Goal: Transaction & Acquisition: Subscribe to service/newsletter

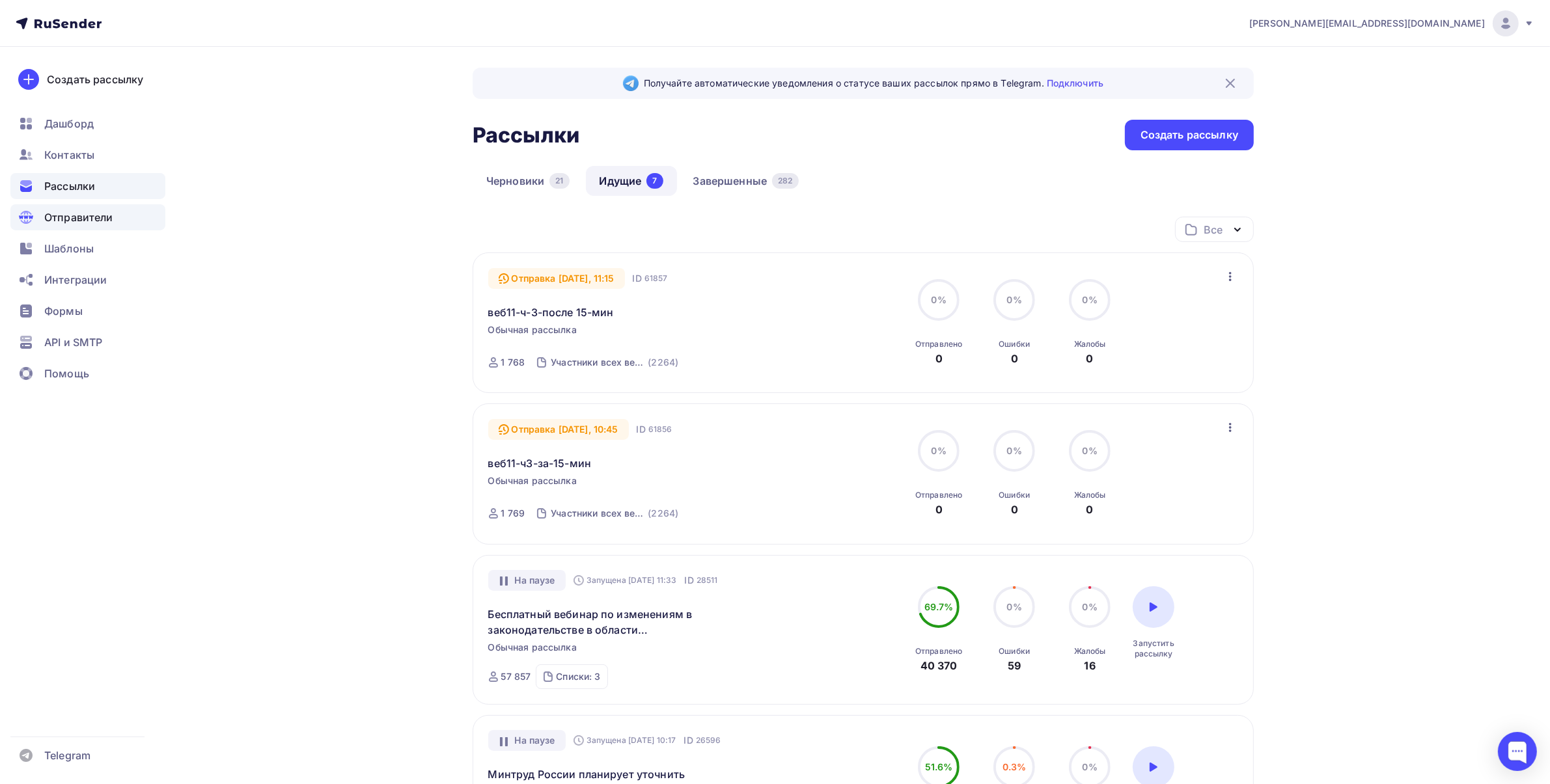
click at [85, 222] on span "Отправители" at bounding box center [79, 217] width 69 height 15
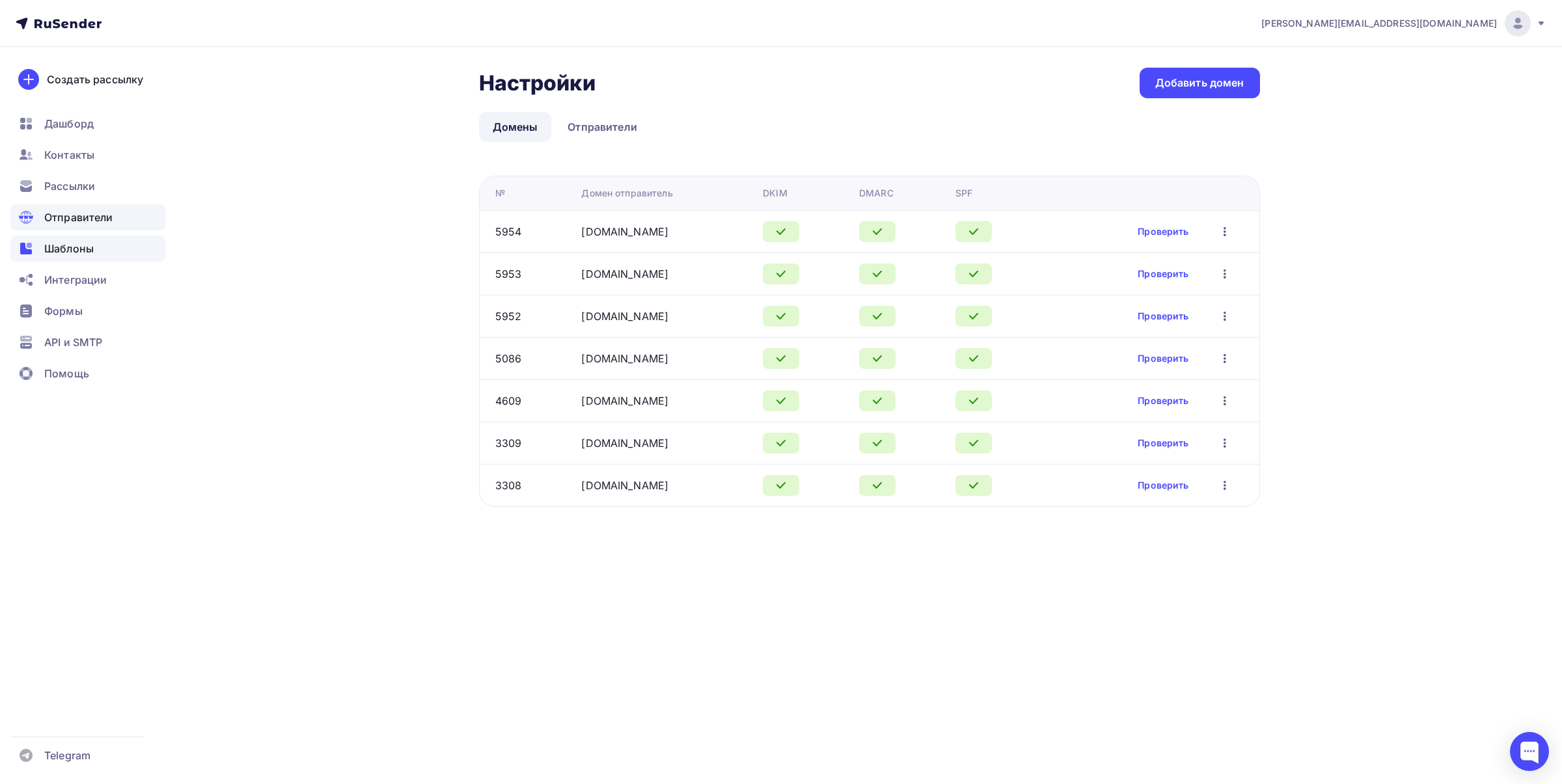
click at [66, 245] on span "Шаблоны" at bounding box center [69, 249] width 49 height 15
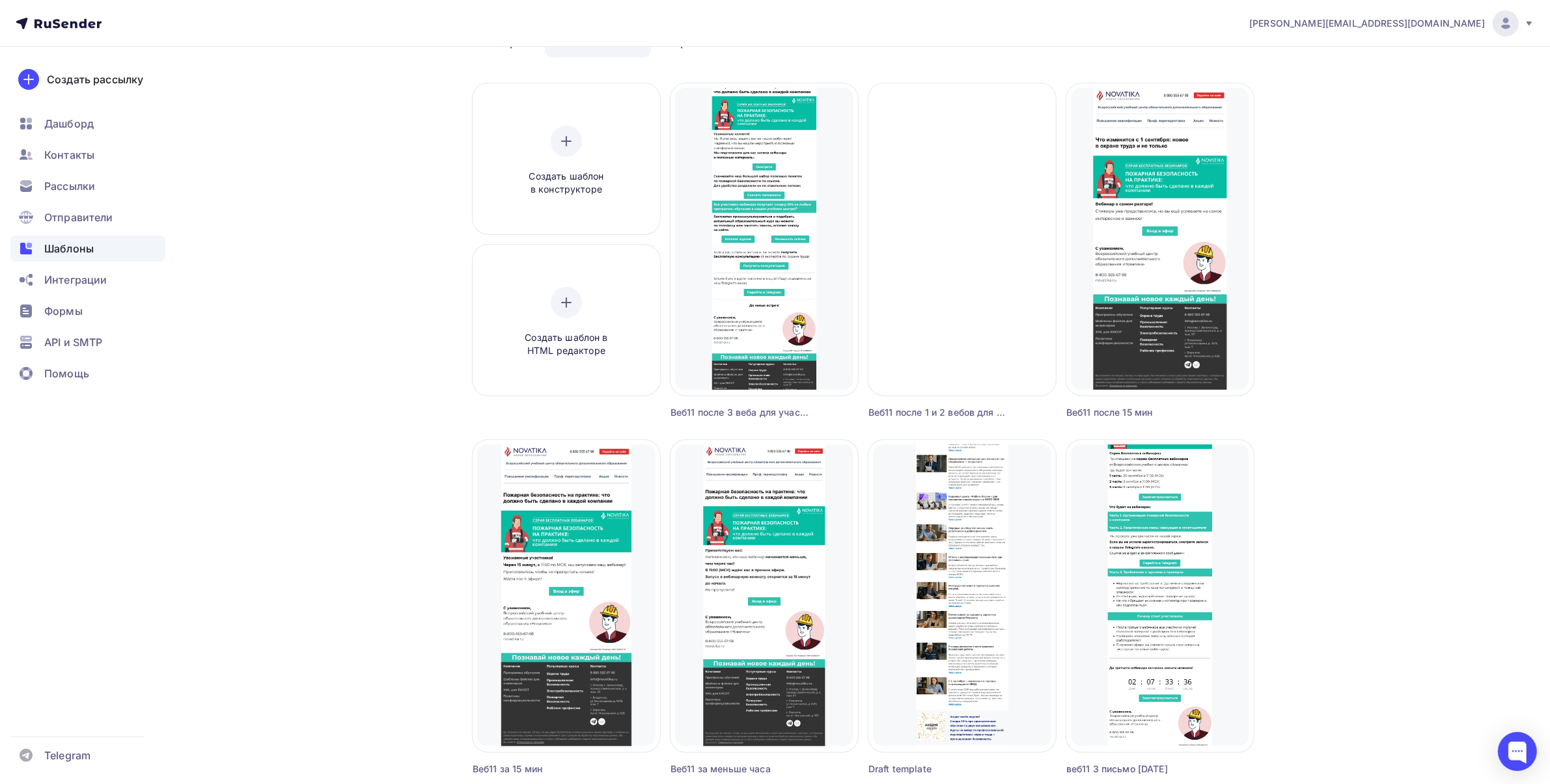
scroll to position [81, 0]
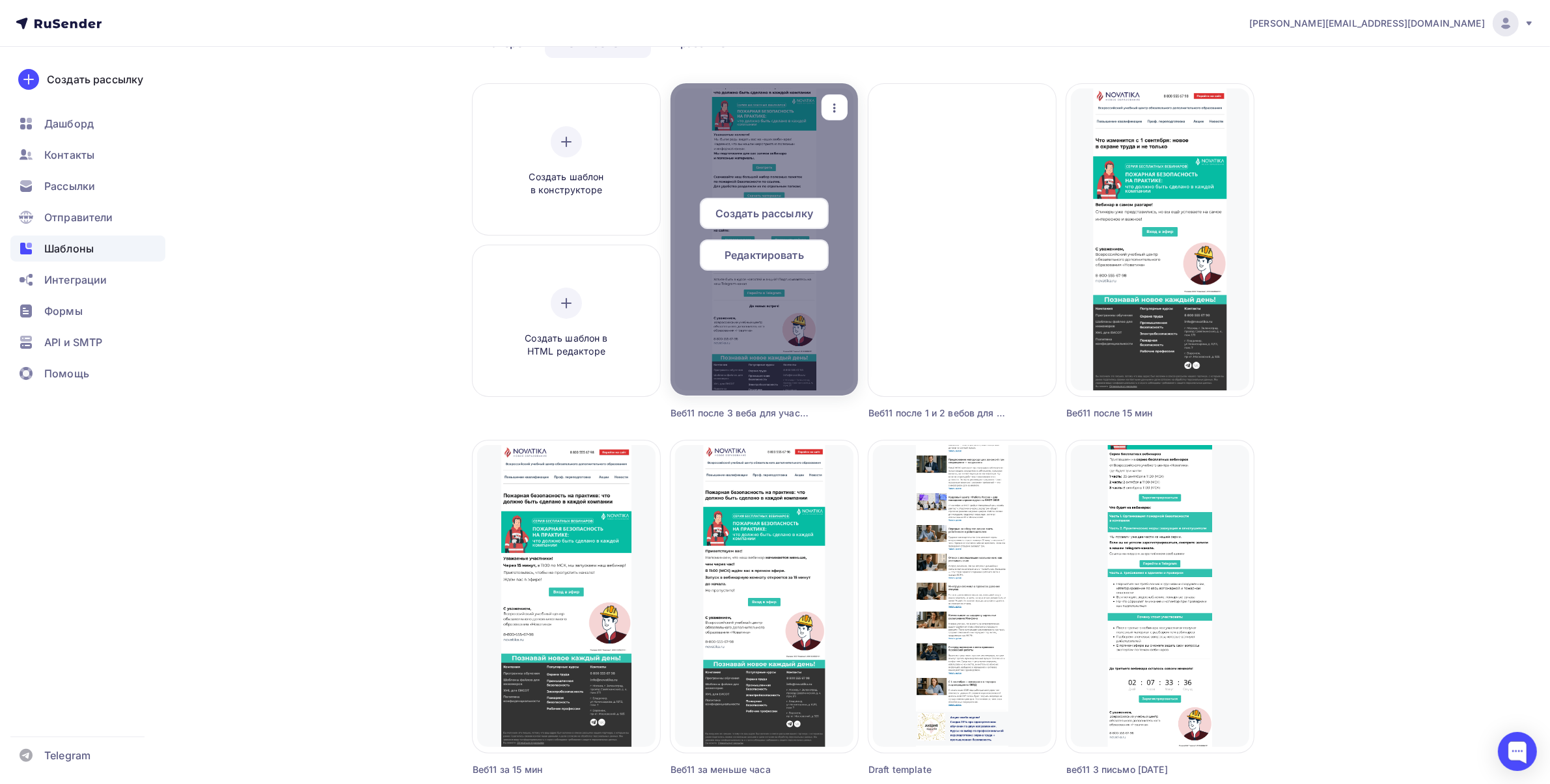
click at [840, 110] on icon "button" at bounding box center [834, 108] width 15 height 15
click at [875, 170] on div "Предпросмотр" at bounding box center [902, 172] width 80 height 15
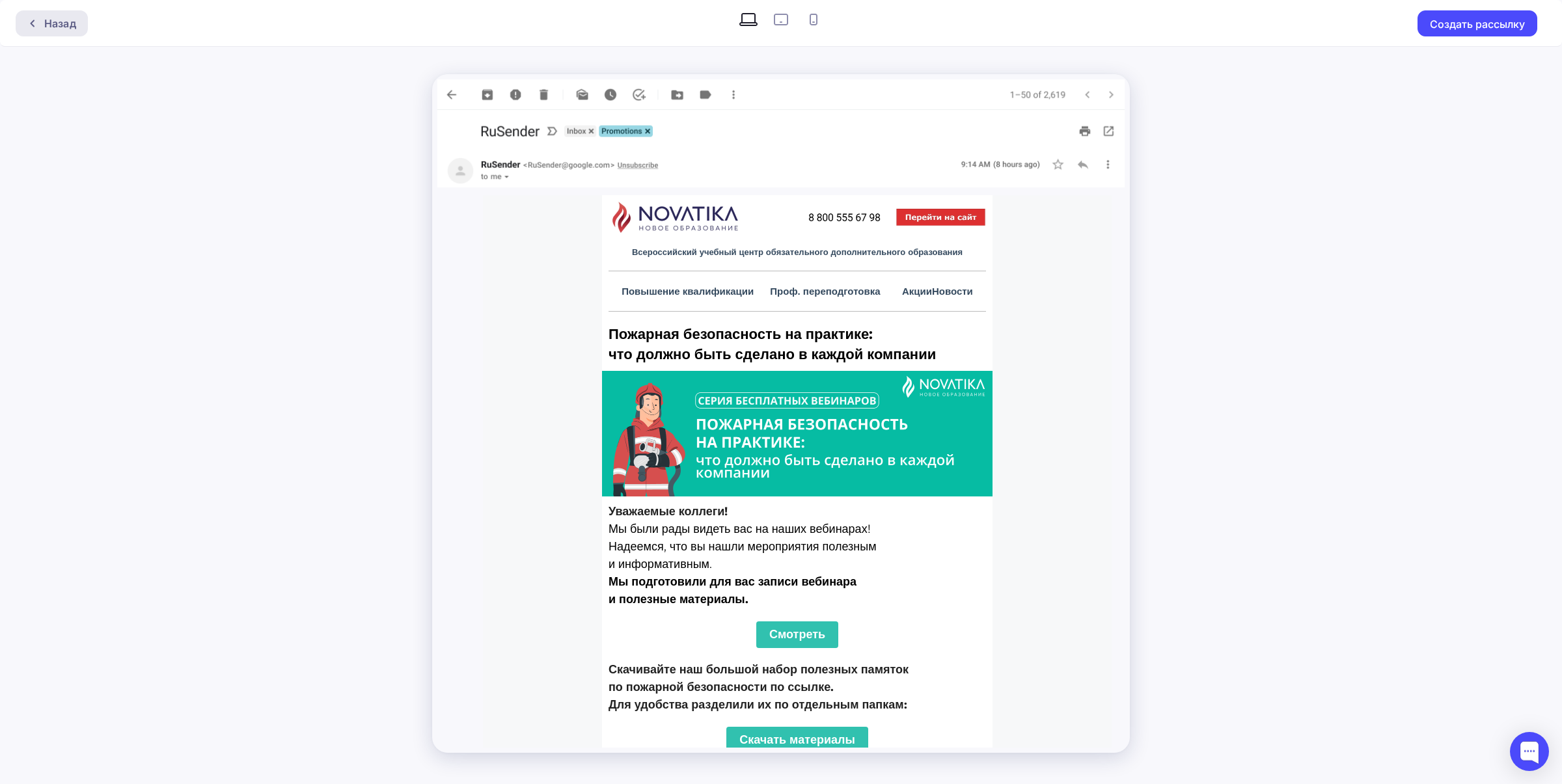
click at [50, 15] on div "Назад" at bounding box center [60, 23] width 32 height 15
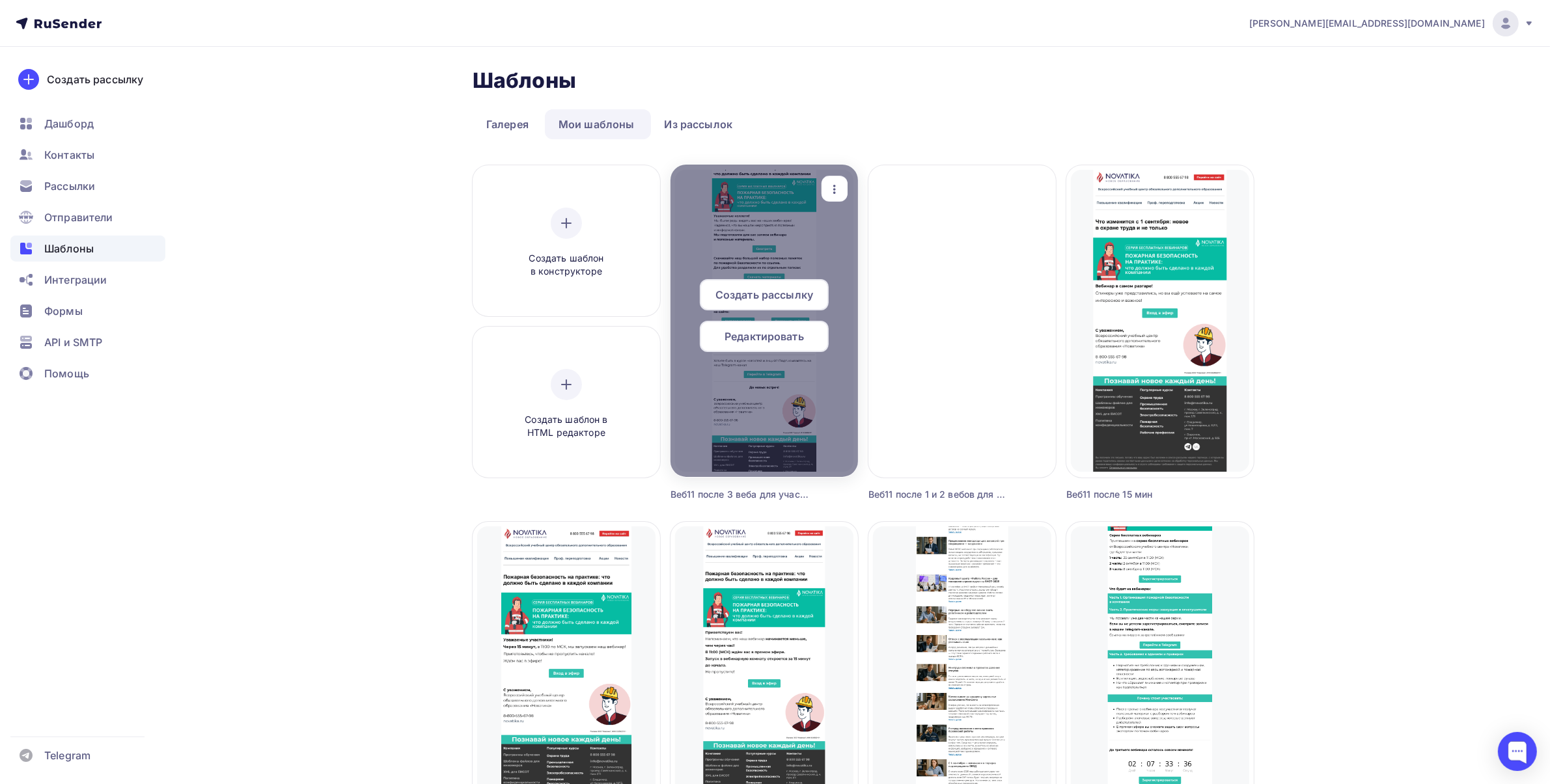
click at [748, 344] on span "Редактировать" at bounding box center [764, 336] width 79 height 15
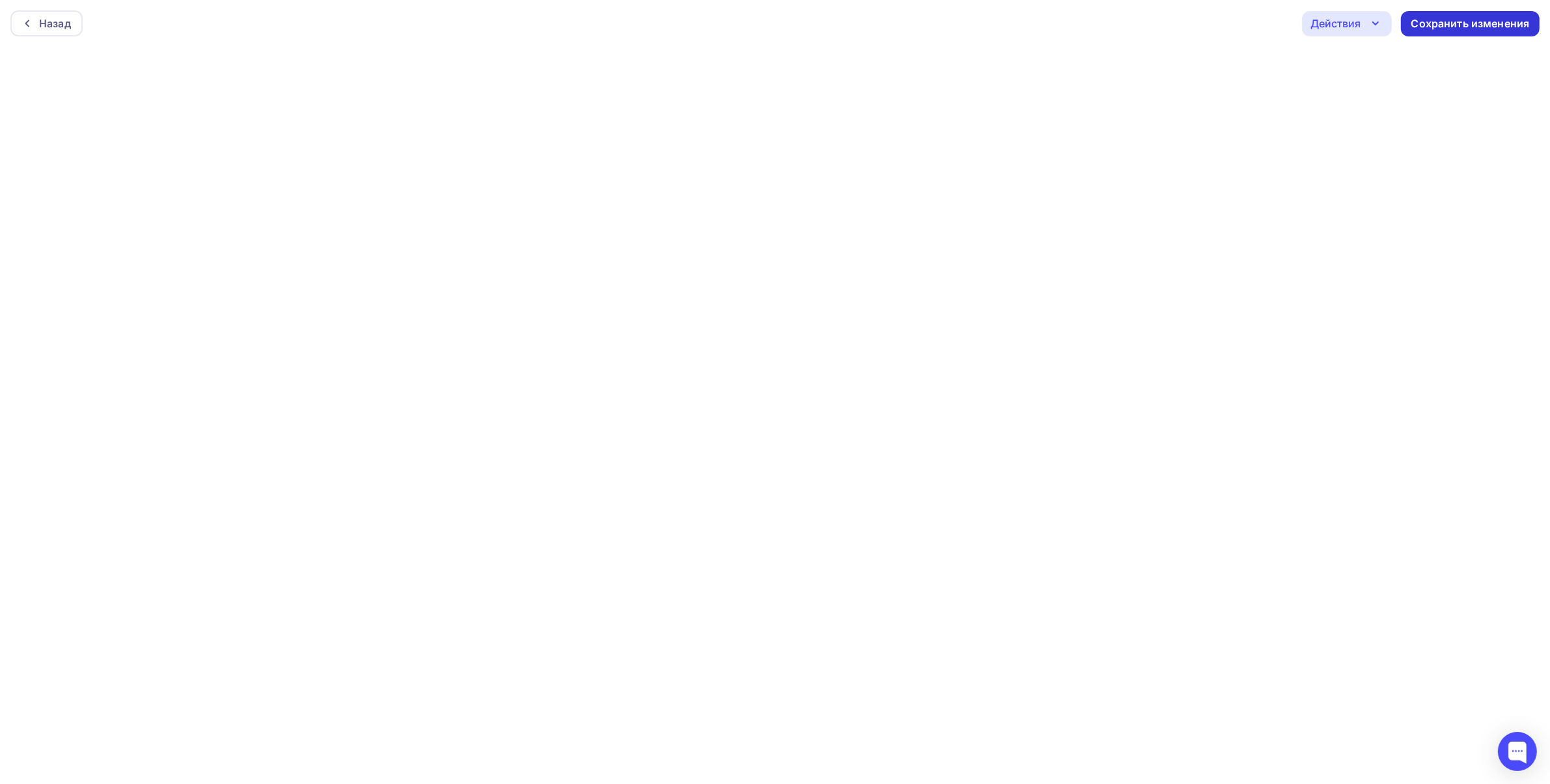
click at [1463, 29] on div "Сохранить изменения" at bounding box center [1470, 24] width 119 height 15
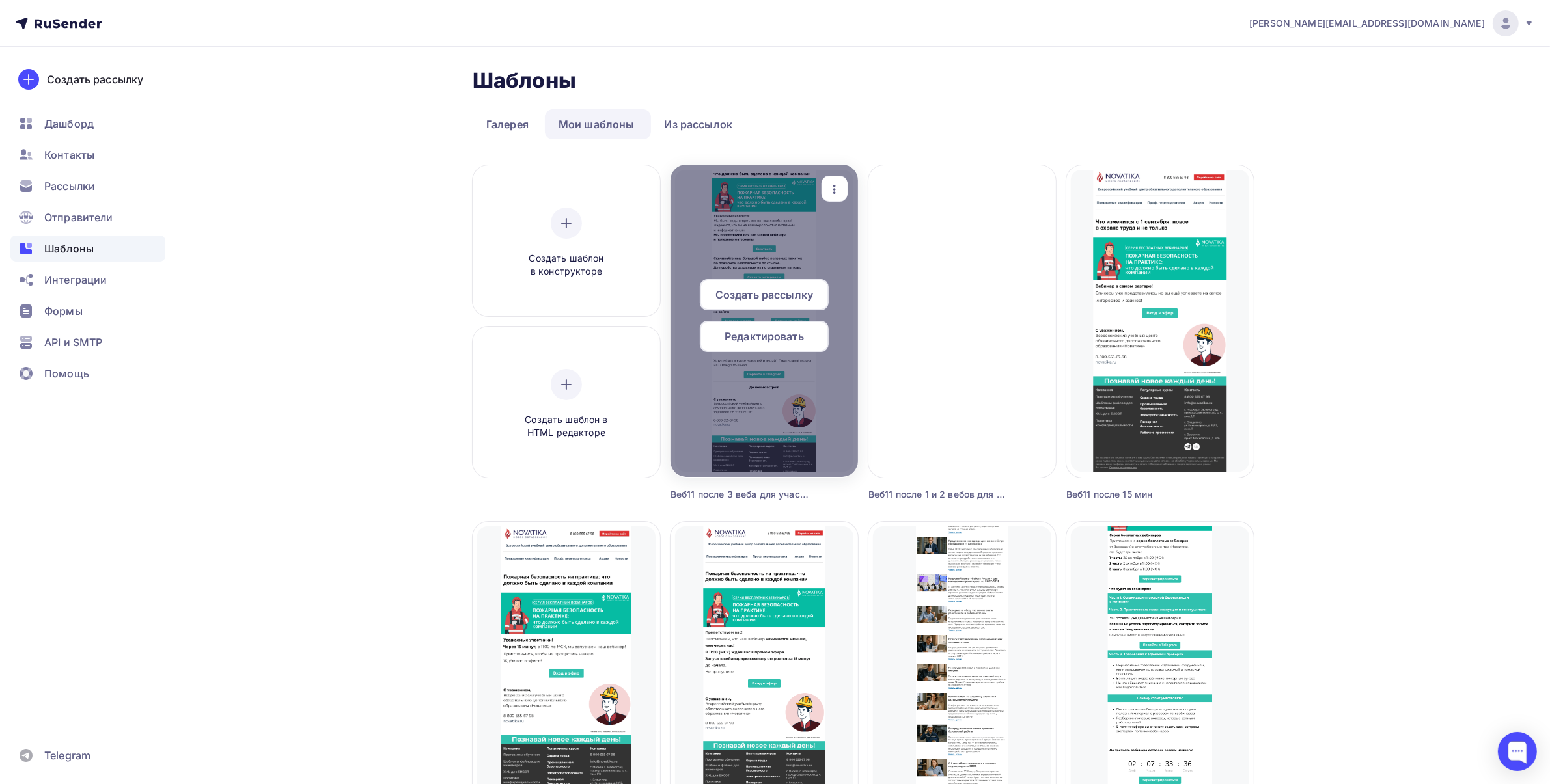
click at [773, 287] on span "Создать рассылку" at bounding box center [764, 294] width 98 height 15
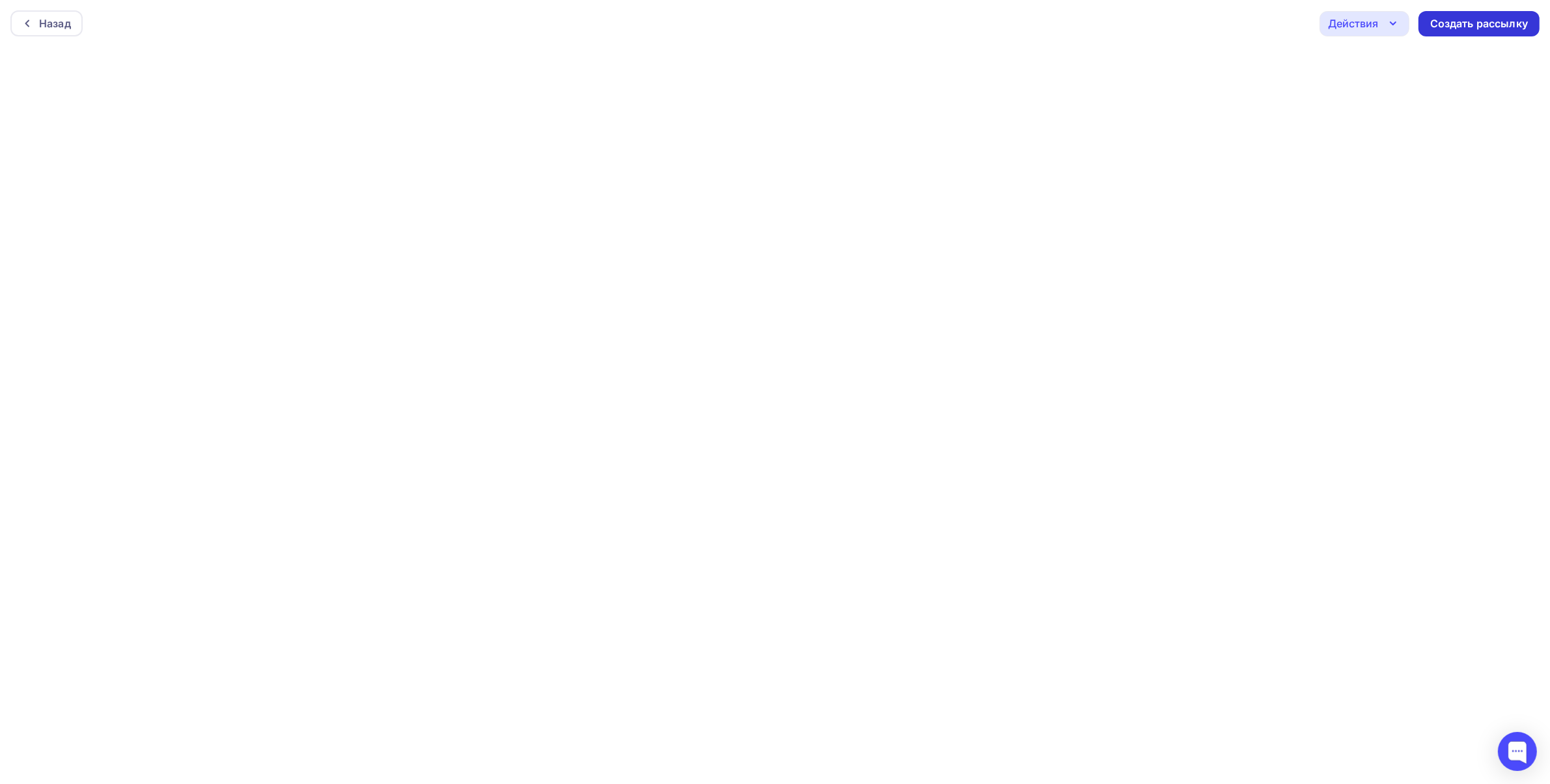
click at [1461, 28] on div "Создать рассылку" at bounding box center [1478, 24] width 98 height 15
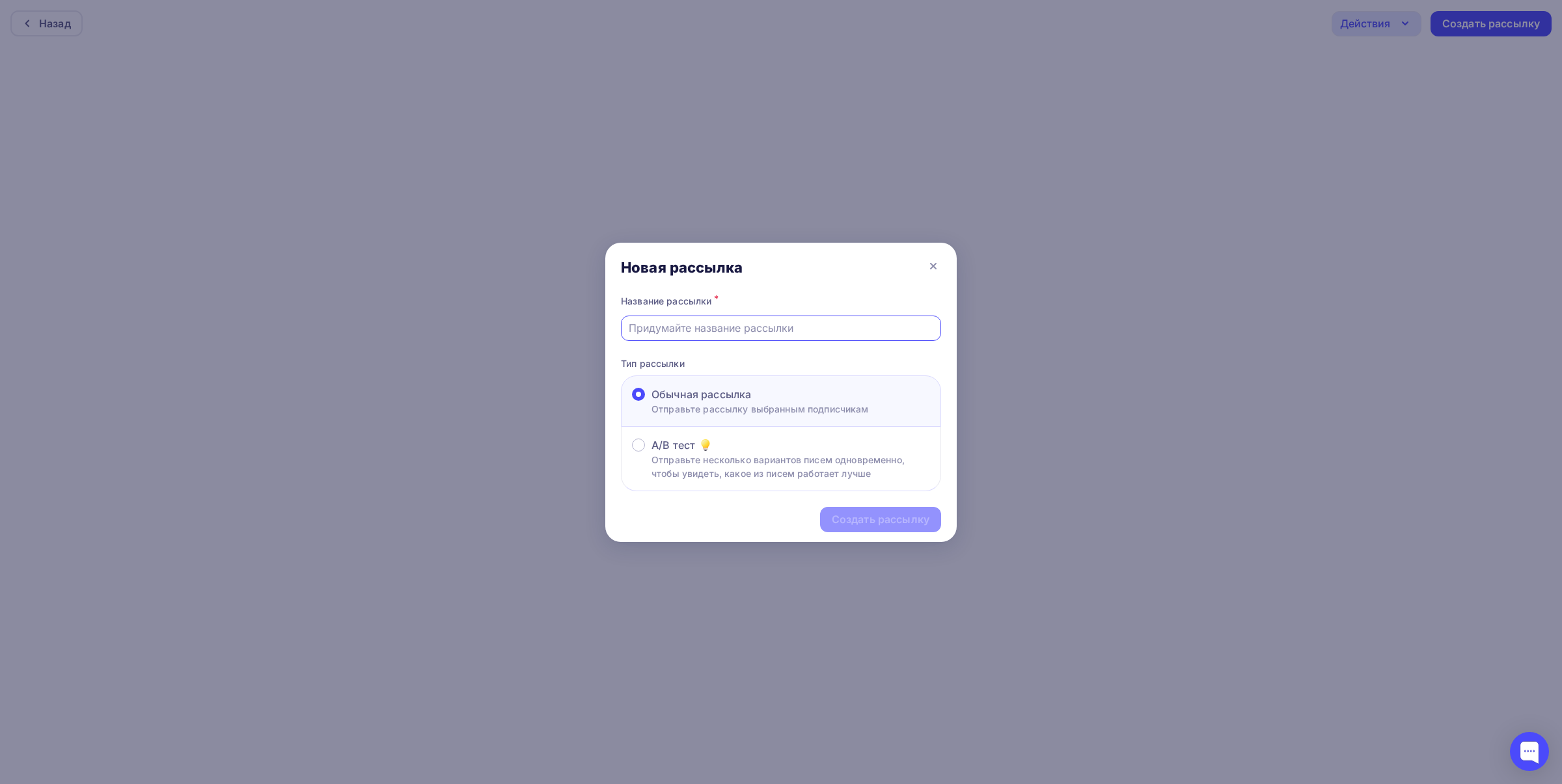
click at [694, 329] on input "text" at bounding box center [781, 328] width 305 height 15
type input "в"
type input "d"
type input "веб11-3 часть записи и атериалы"
click at [890, 522] on div "Создать рассылку" at bounding box center [880, 519] width 98 height 15
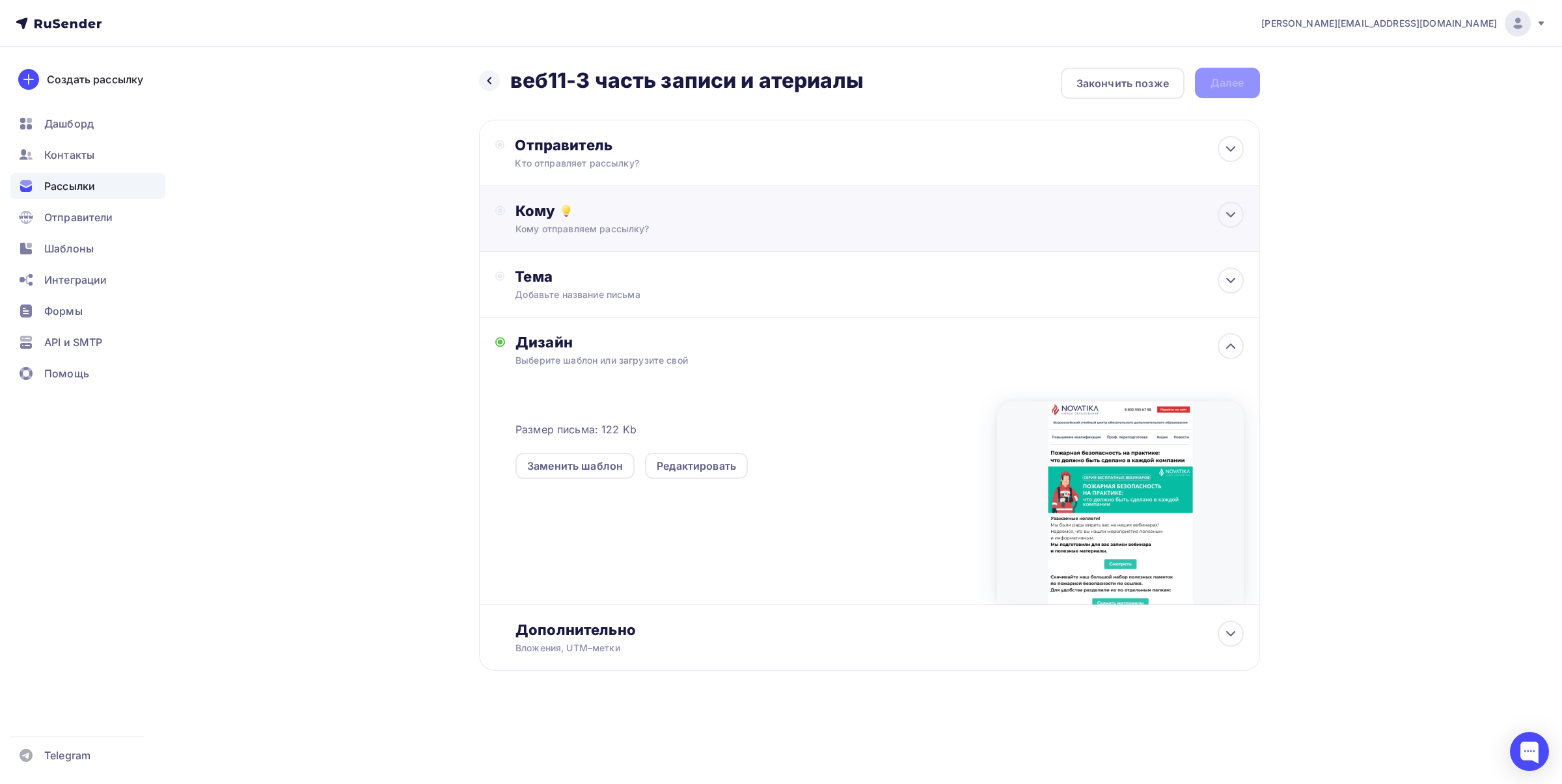
click at [596, 144] on div "Отправитель" at bounding box center [656, 145] width 282 height 18
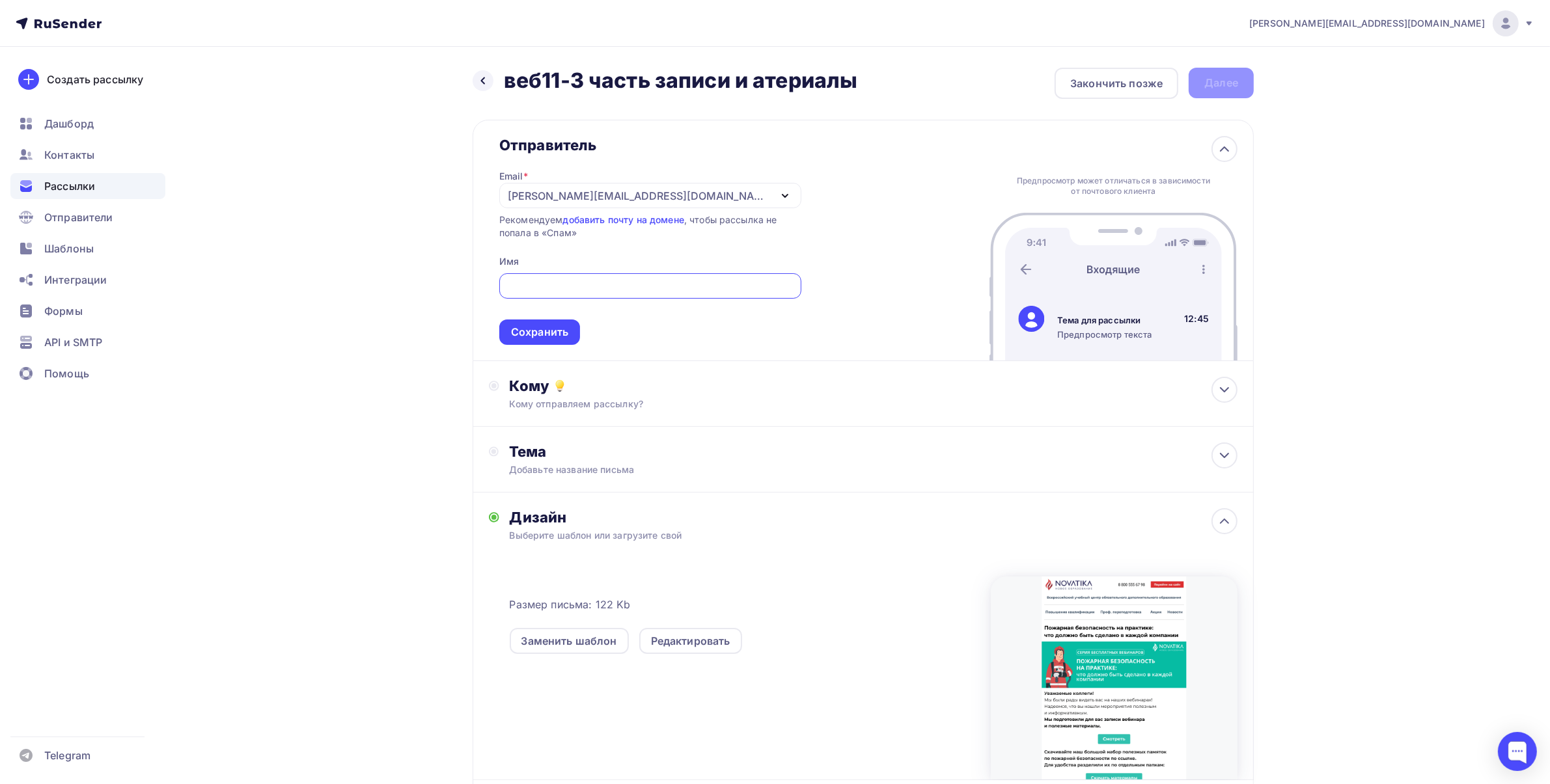
click at [563, 200] on div "[PERSON_NAME][EMAIL_ADDRESS][DOMAIN_NAME]" at bounding box center [639, 196] width 263 height 15
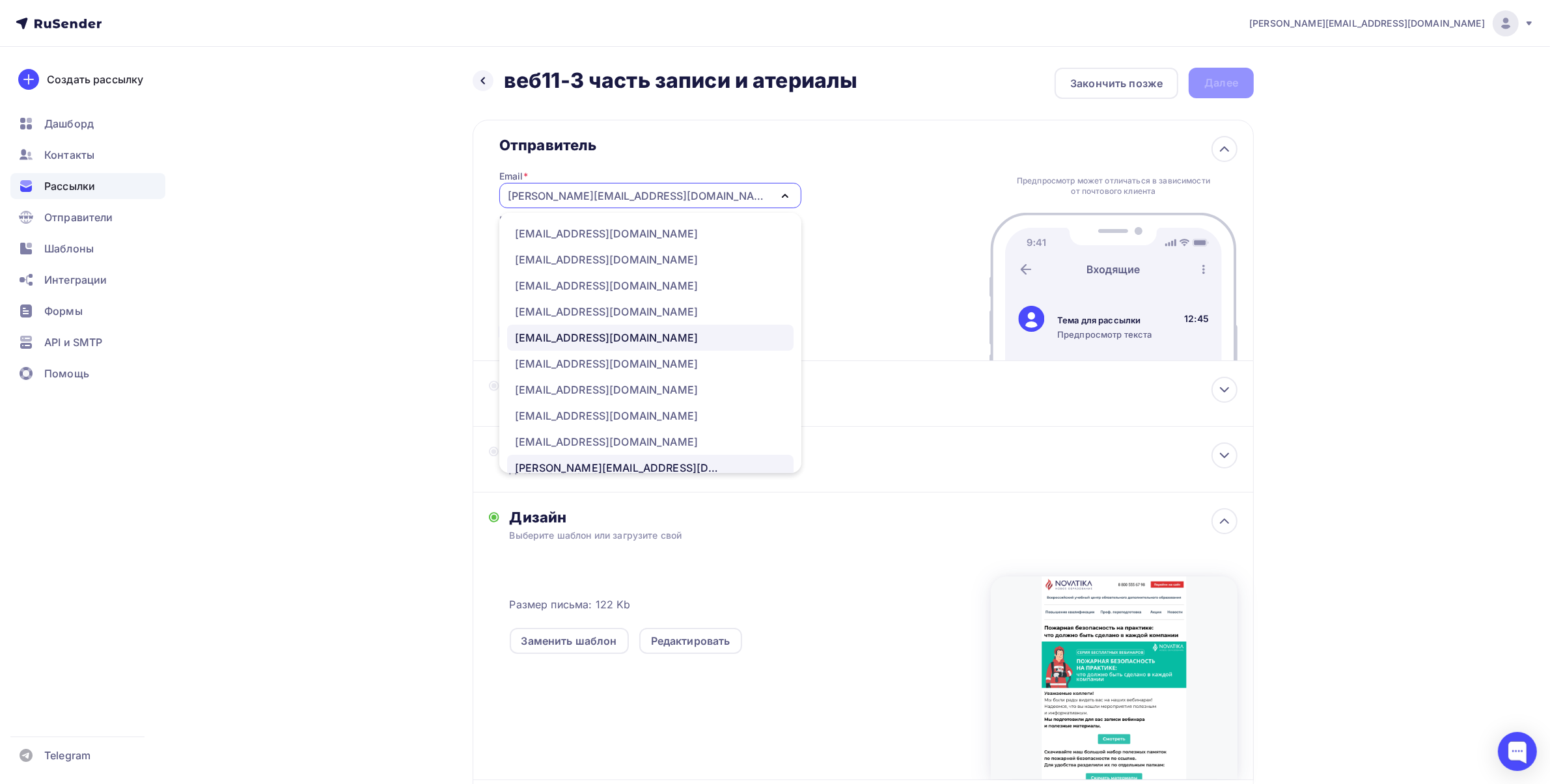
click at [568, 333] on div "[EMAIL_ADDRESS][DOMAIN_NAME]" at bounding box center [606, 337] width 183 height 15
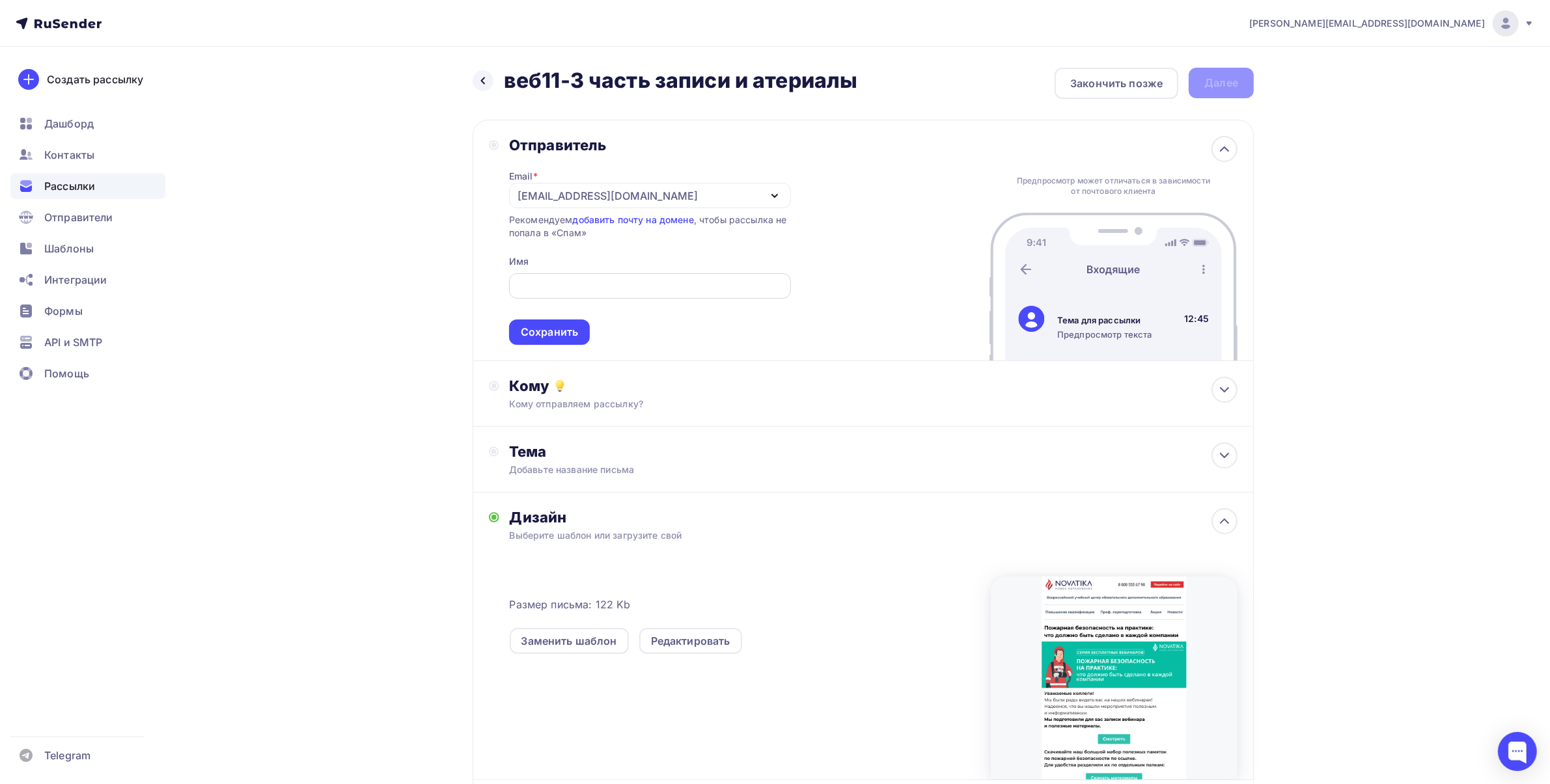
click at [559, 285] on input "text" at bounding box center [650, 286] width 267 height 15
type input "УЦ «Новатика»"
click at [558, 337] on div "Сохранить" at bounding box center [549, 332] width 57 height 15
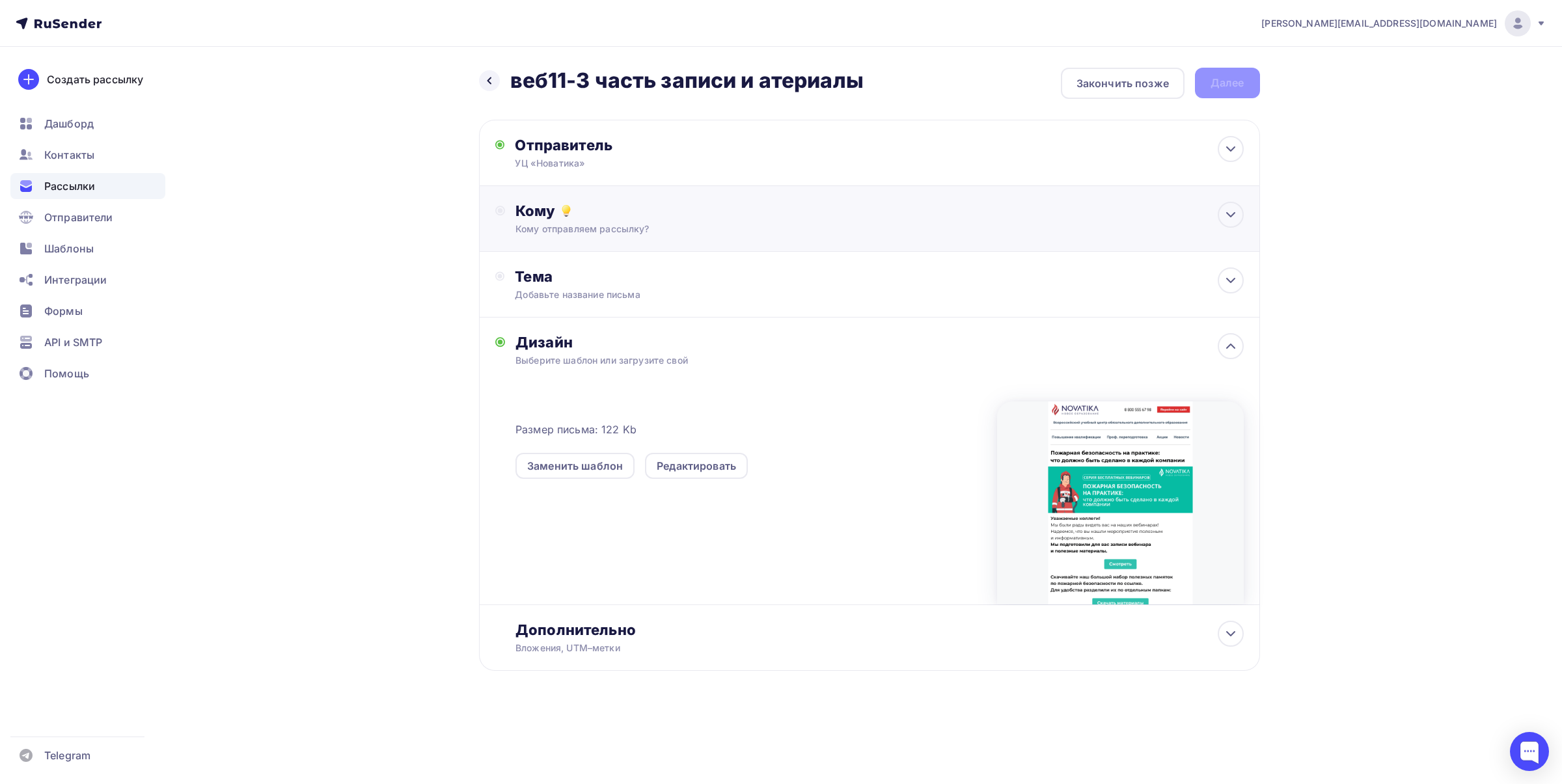
click at [625, 226] on div "Кому отправляем рассылку?" at bounding box center [843, 228] width 655 height 13
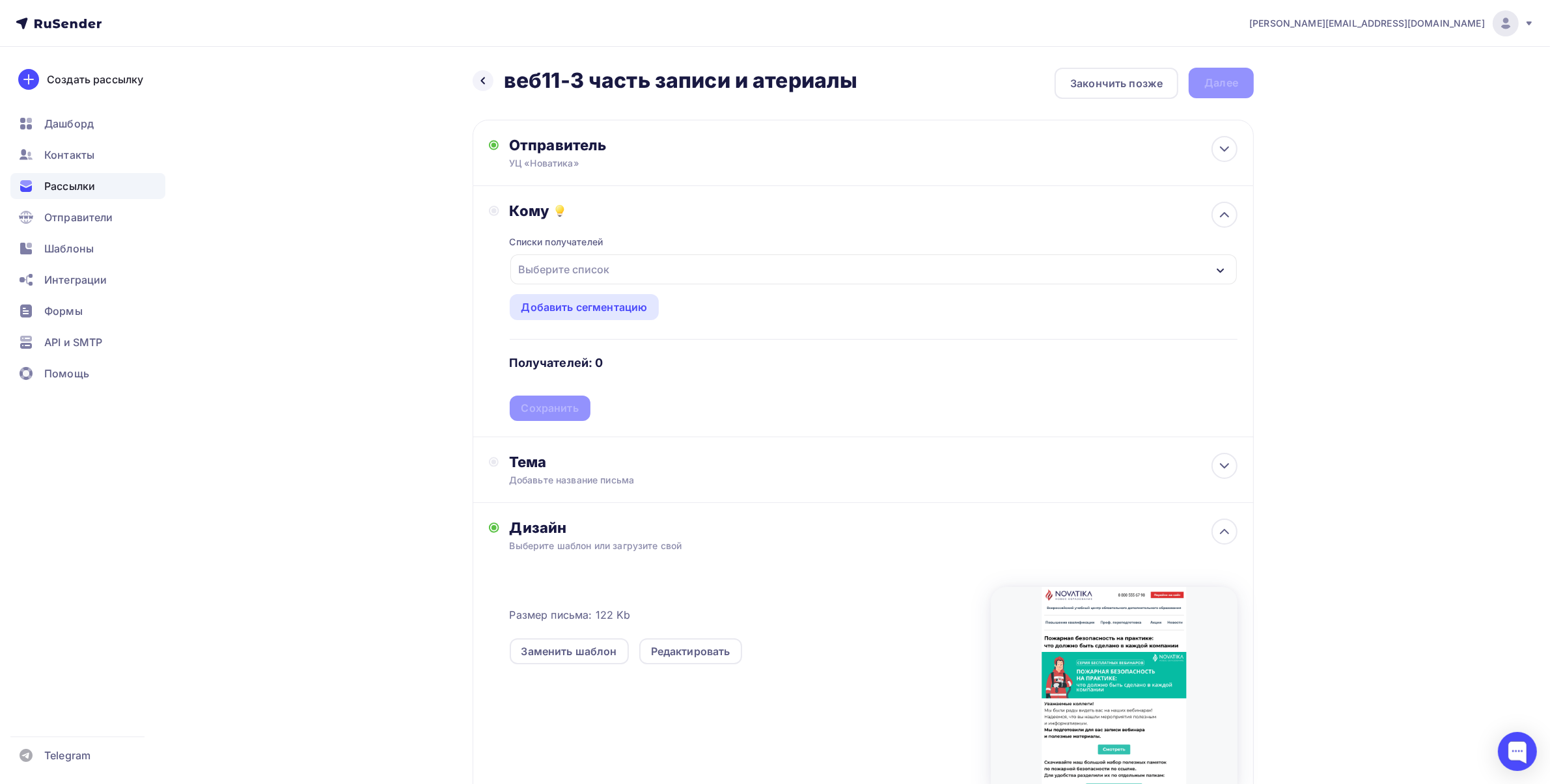
click at [612, 264] on div "Выберите список" at bounding box center [564, 269] width 101 height 24
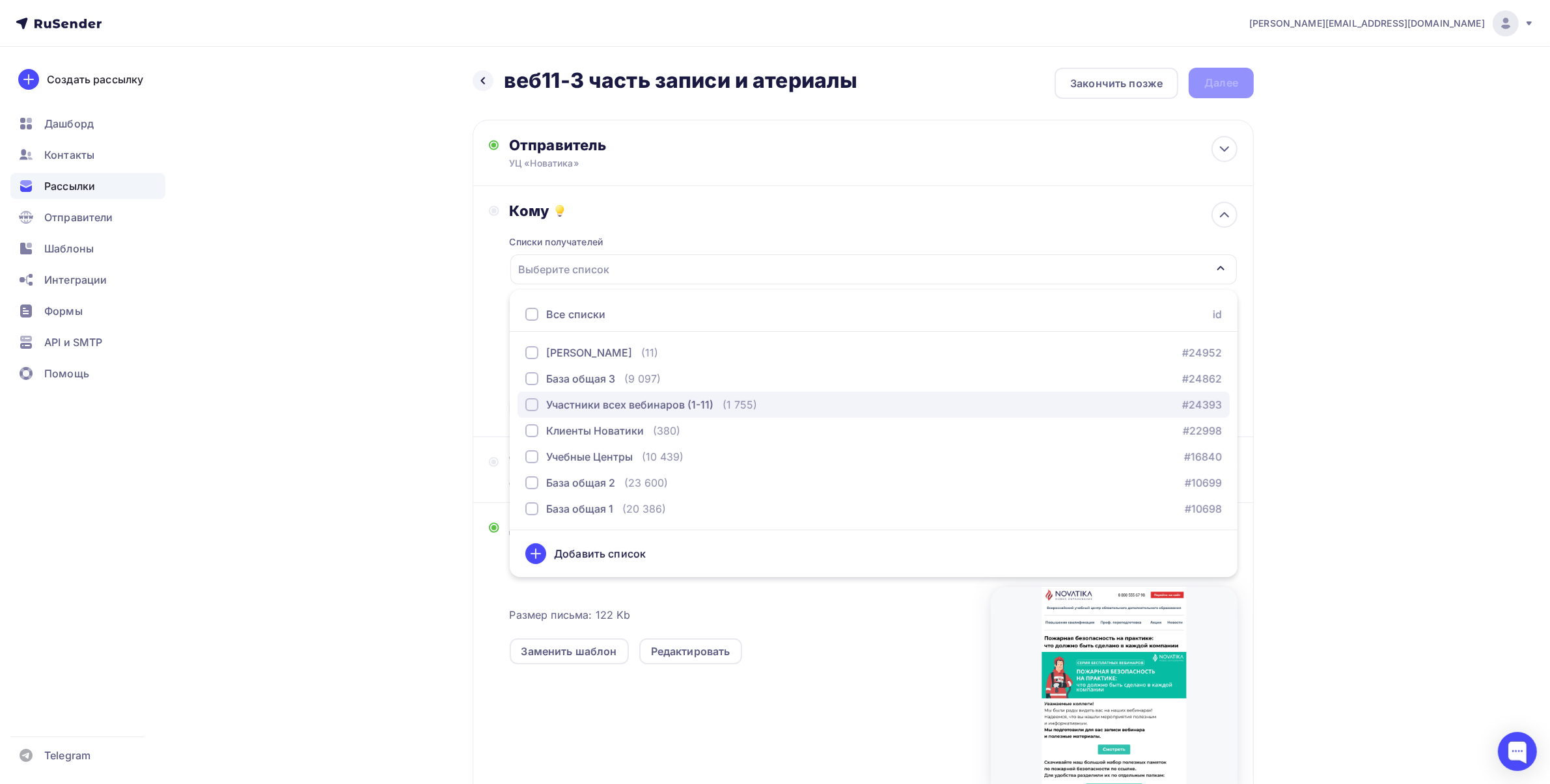
click at [549, 410] on div "Участники всех вебинаров (1-11)" at bounding box center [629, 404] width 167 height 15
click at [1325, 304] on div "[PERSON_NAME][EMAIL_ADDRESS][DOMAIN_NAME] Аккаунт Тарифы Выйти Создать рассылку…" at bounding box center [775, 470] width 1550 height 940
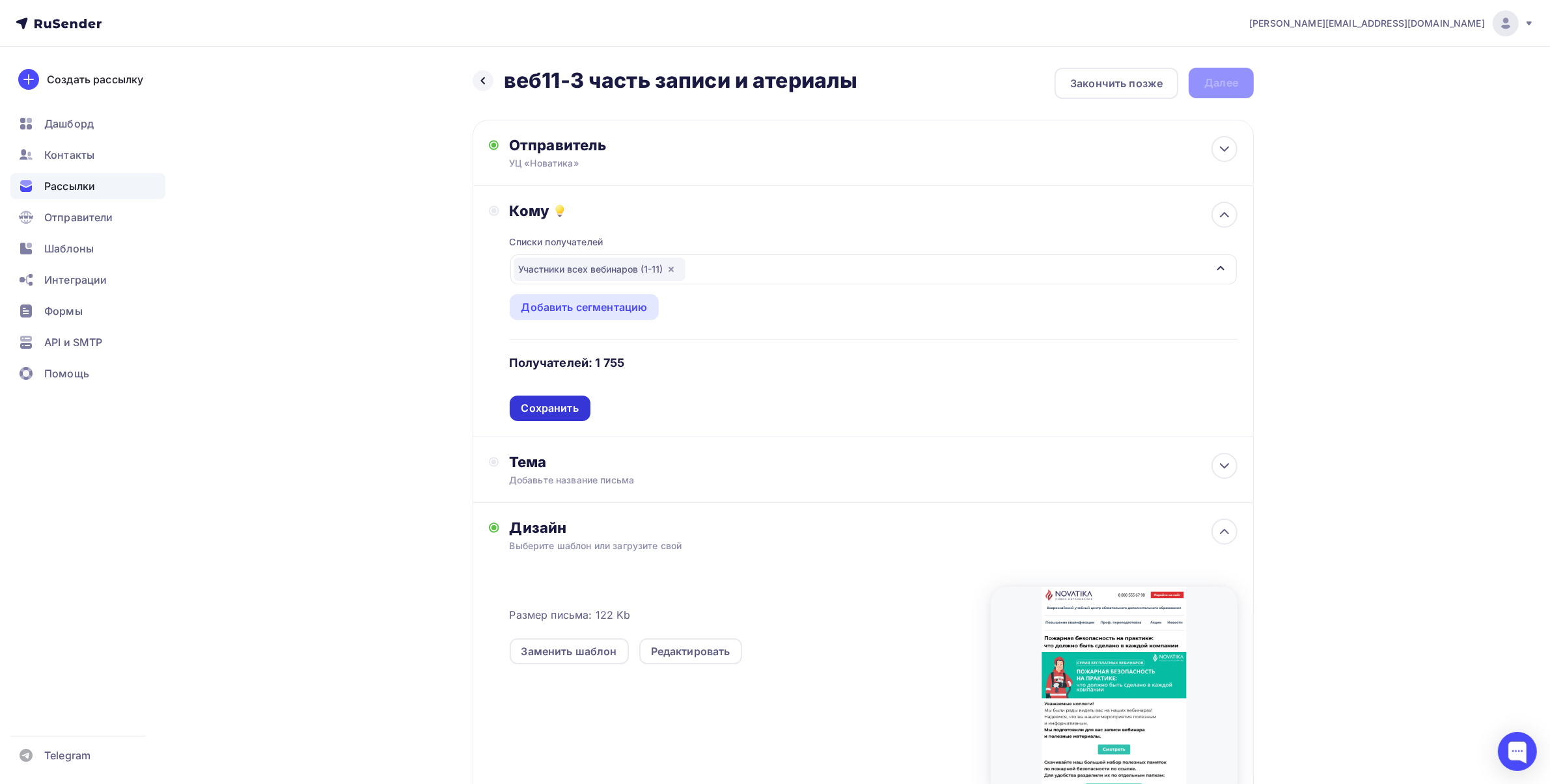
click at [567, 404] on div "Сохранить" at bounding box center [550, 408] width 57 height 15
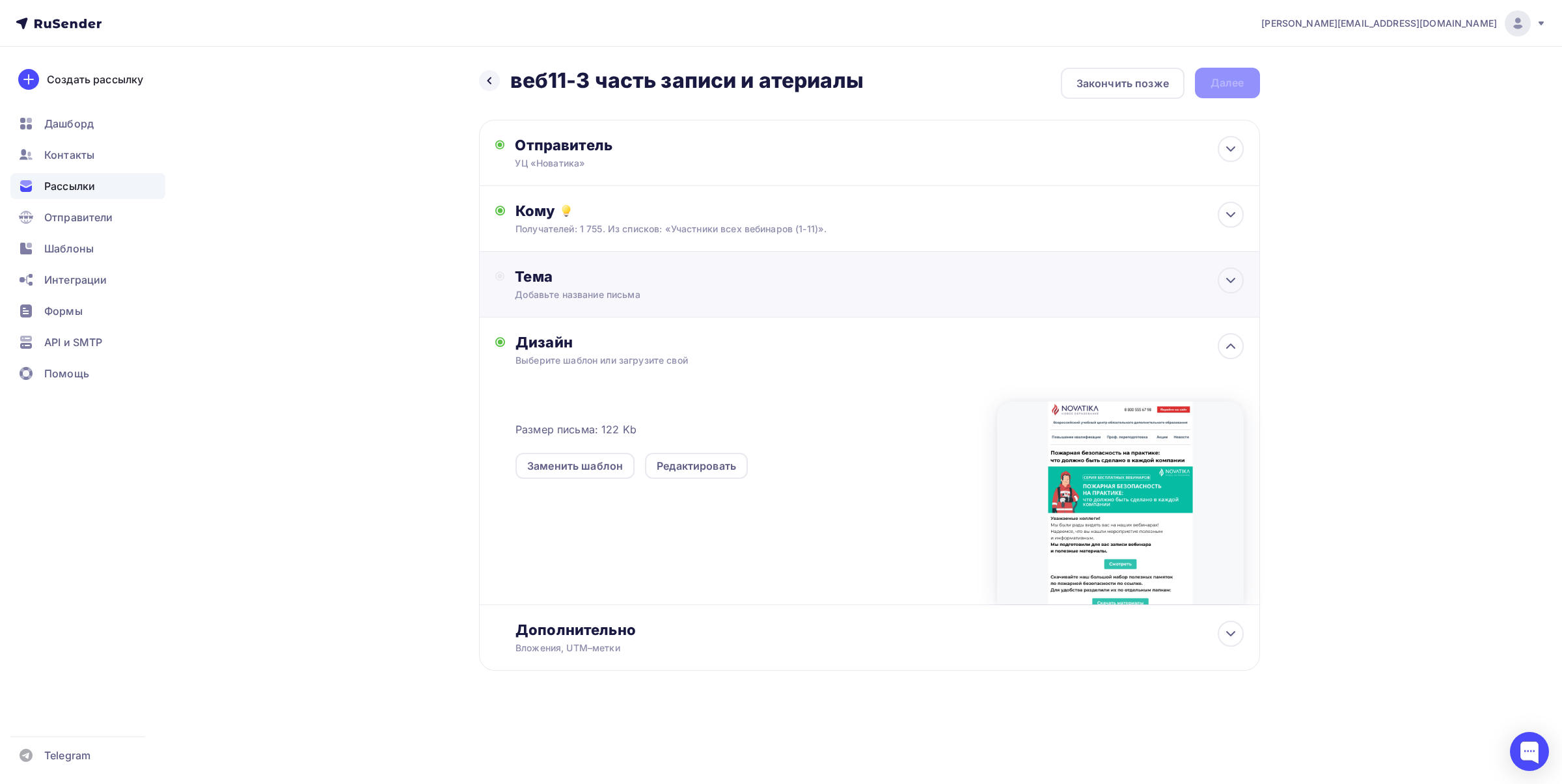
click at [606, 262] on div "Тема Добавьте название письма Тема * Рекомендуем использовать не более 150 симв…" at bounding box center [870, 285] width 781 height 66
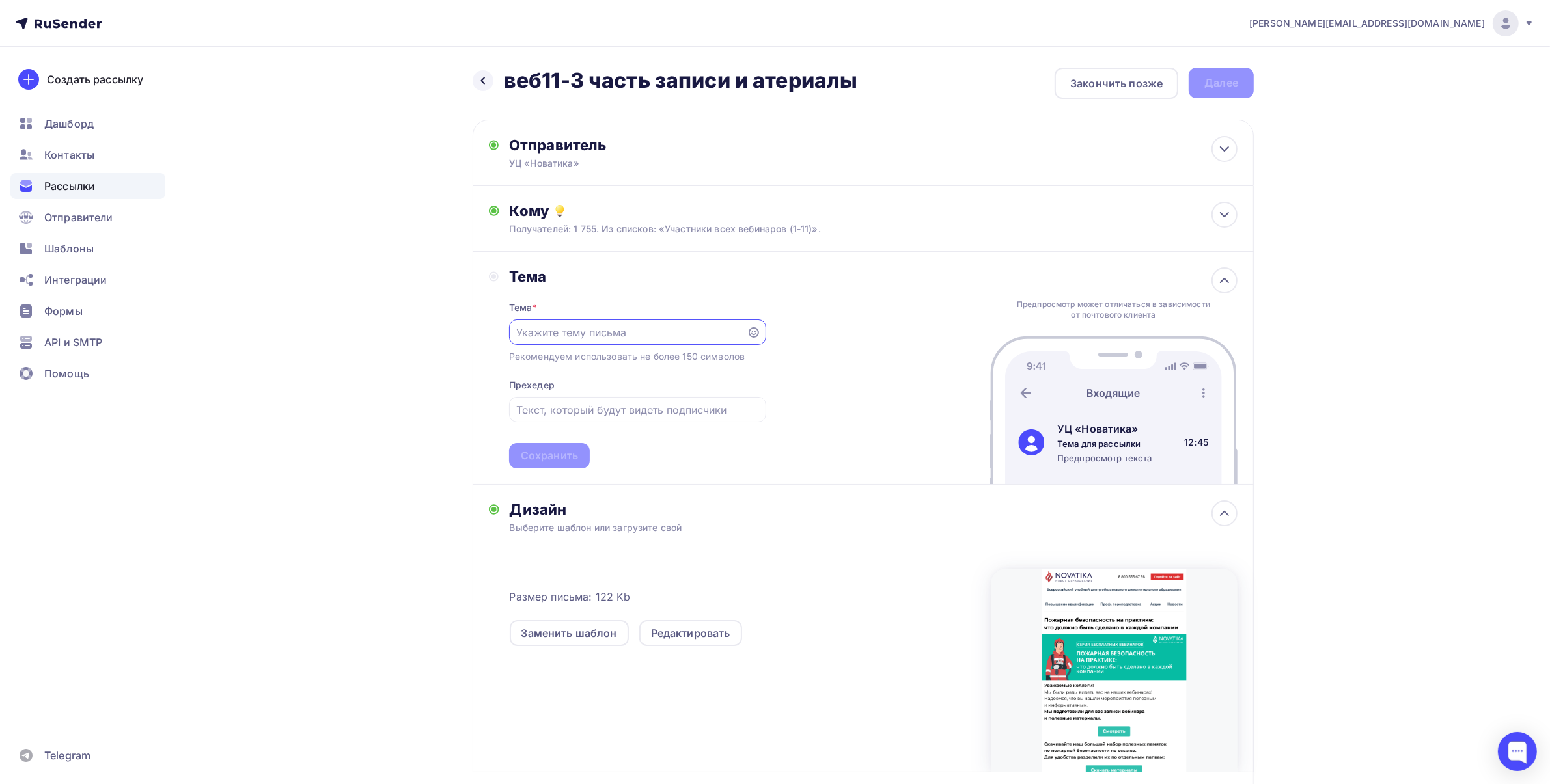
click at [586, 321] on div at bounding box center [638, 332] width 257 height 26
click at [673, 327] on input "text" at bounding box center [627, 332] width 222 height 15
click at [625, 340] on div at bounding box center [638, 332] width 257 height 26
click at [625, 333] on input "text" at bounding box center [627, 332] width 222 height 15
type input "Записи [PERSON_NAME] и полезные материалы"
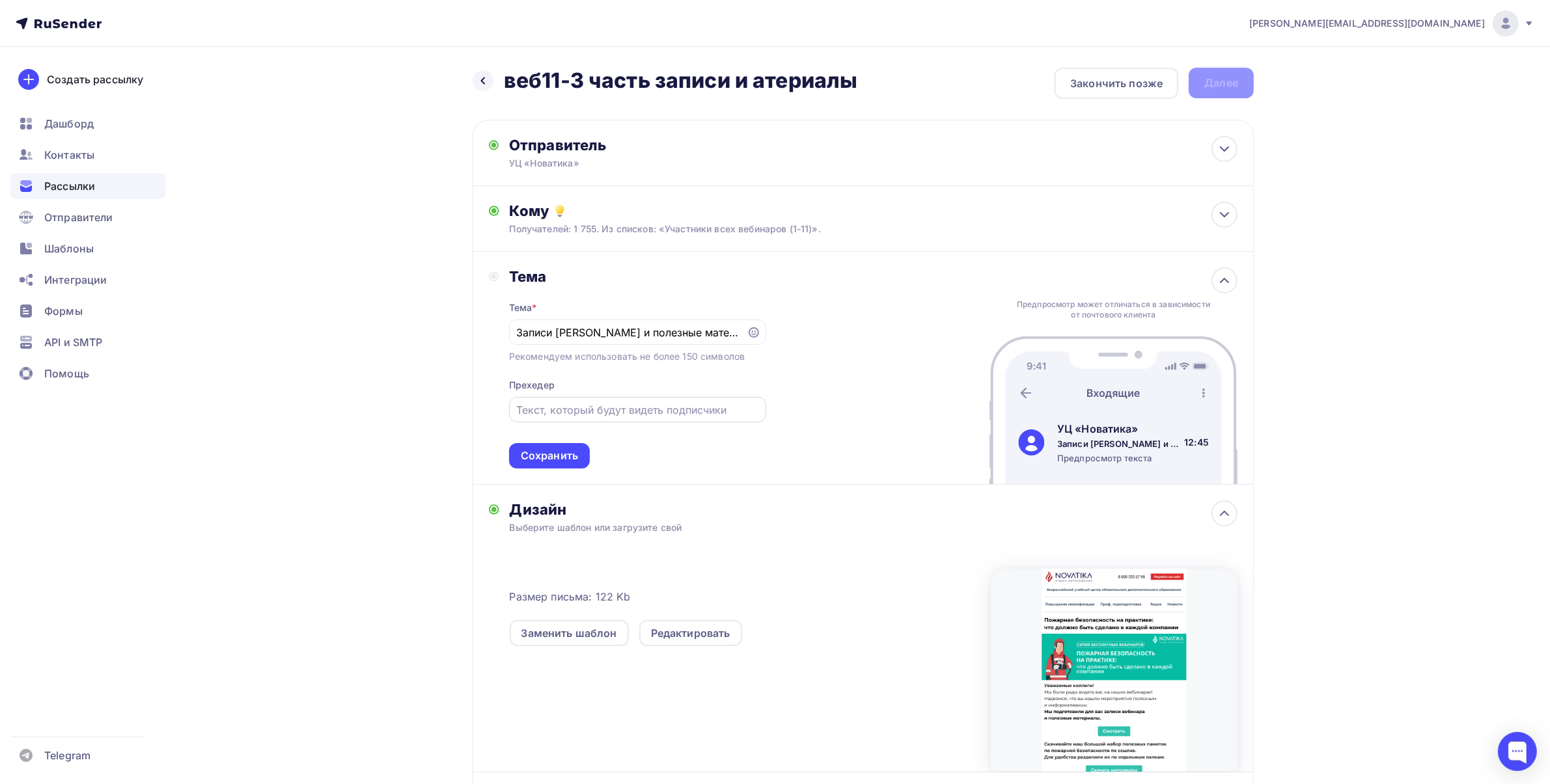
click at [658, 412] on input "text" at bounding box center [637, 410] width 242 height 15
paste input "Пожарная безопасность на практике: что должно быть сделано в каждой компании"
type input "Пожарная безопасность на практике: что должно быть сделано в каждой компании"
click at [554, 459] on div "Сохранить" at bounding box center [549, 456] width 57 height 15
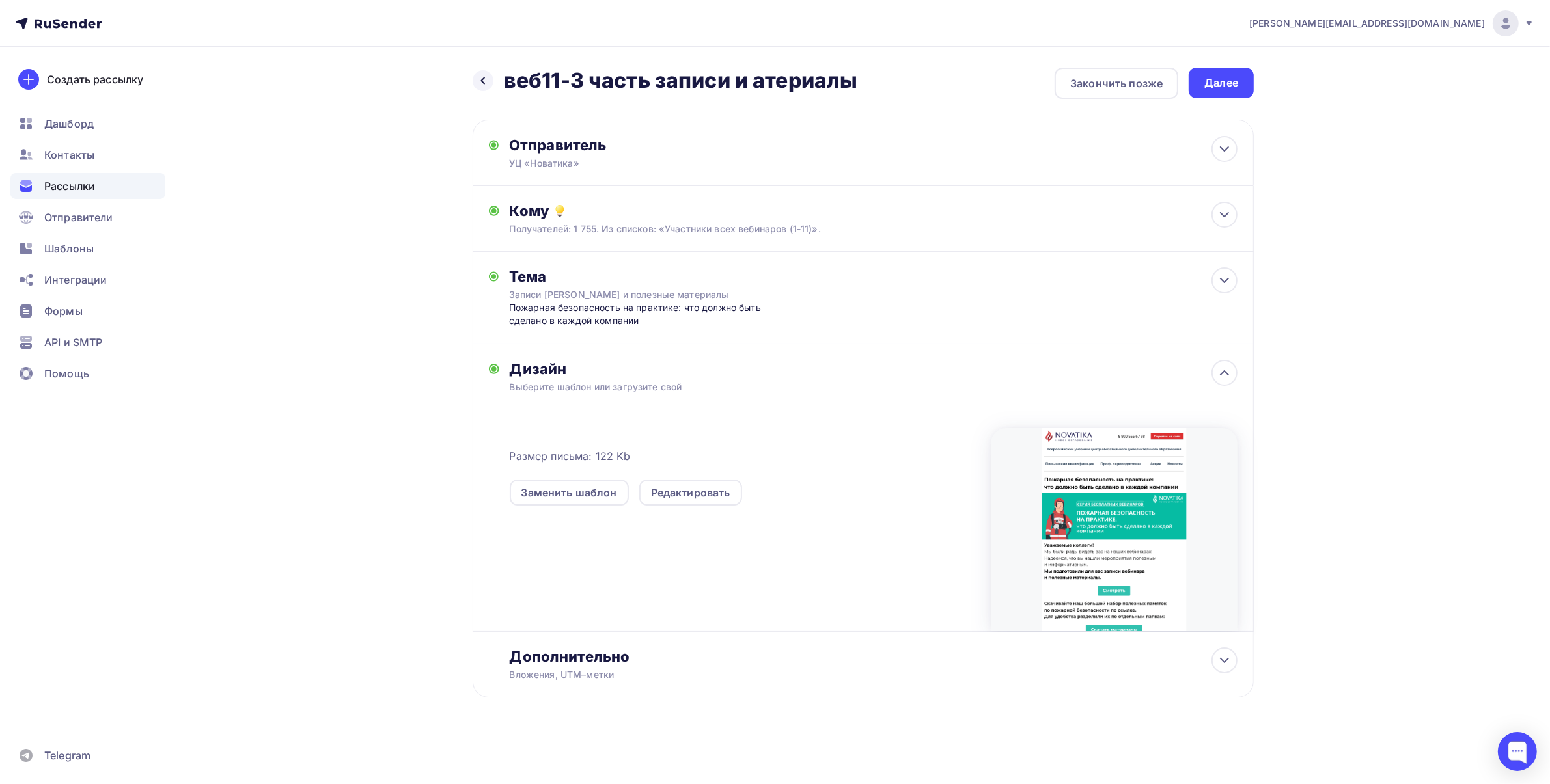
scroll to position [0, 0]
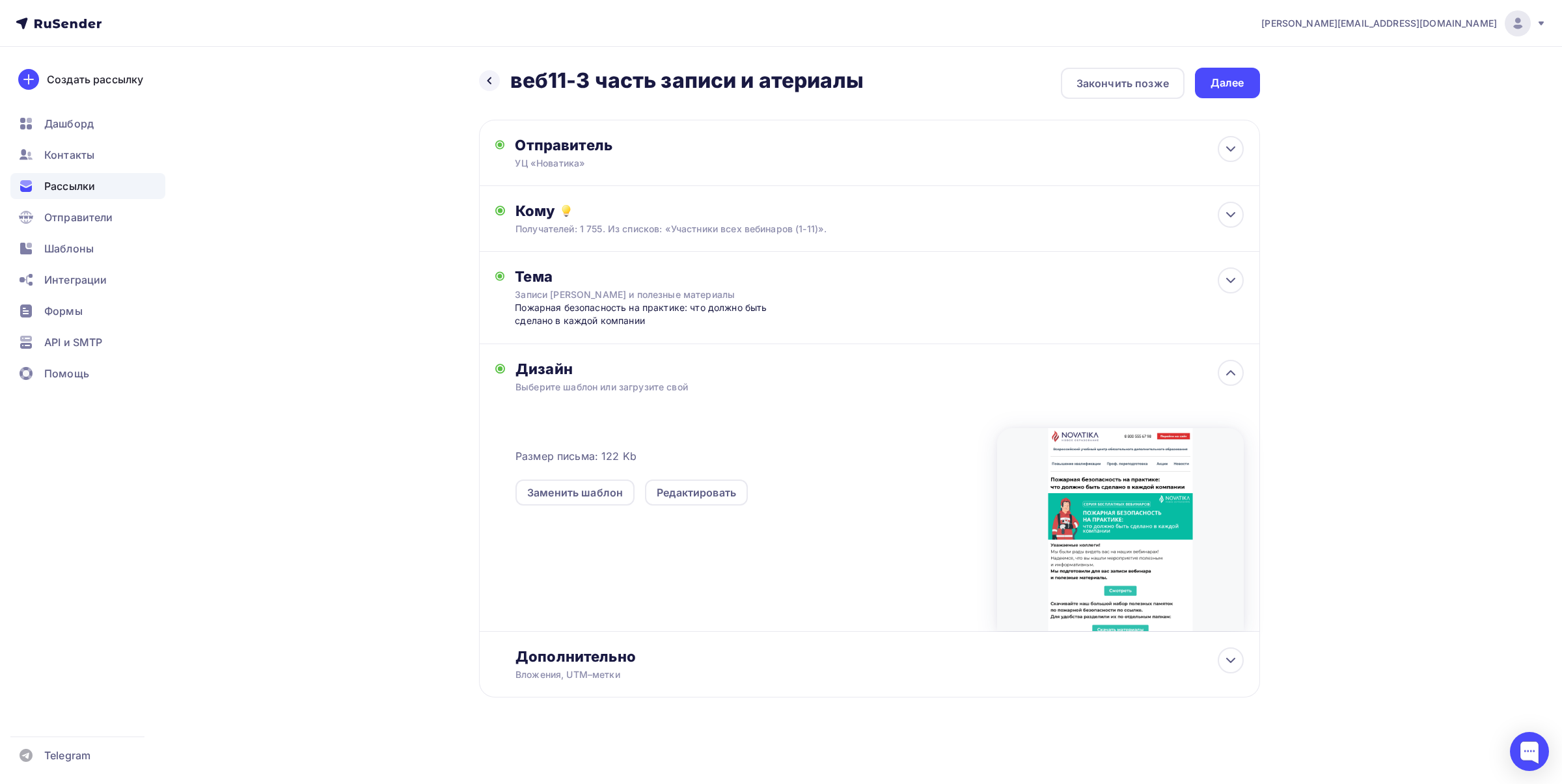
drag, startPoint x: 1228, startPoint y: 87, endPoint x: 1285, endPoint y: 165, distance: 96.6
click at [1228, 87] on div "Далее" at bounding box center [1228, 83] width 34 height 15
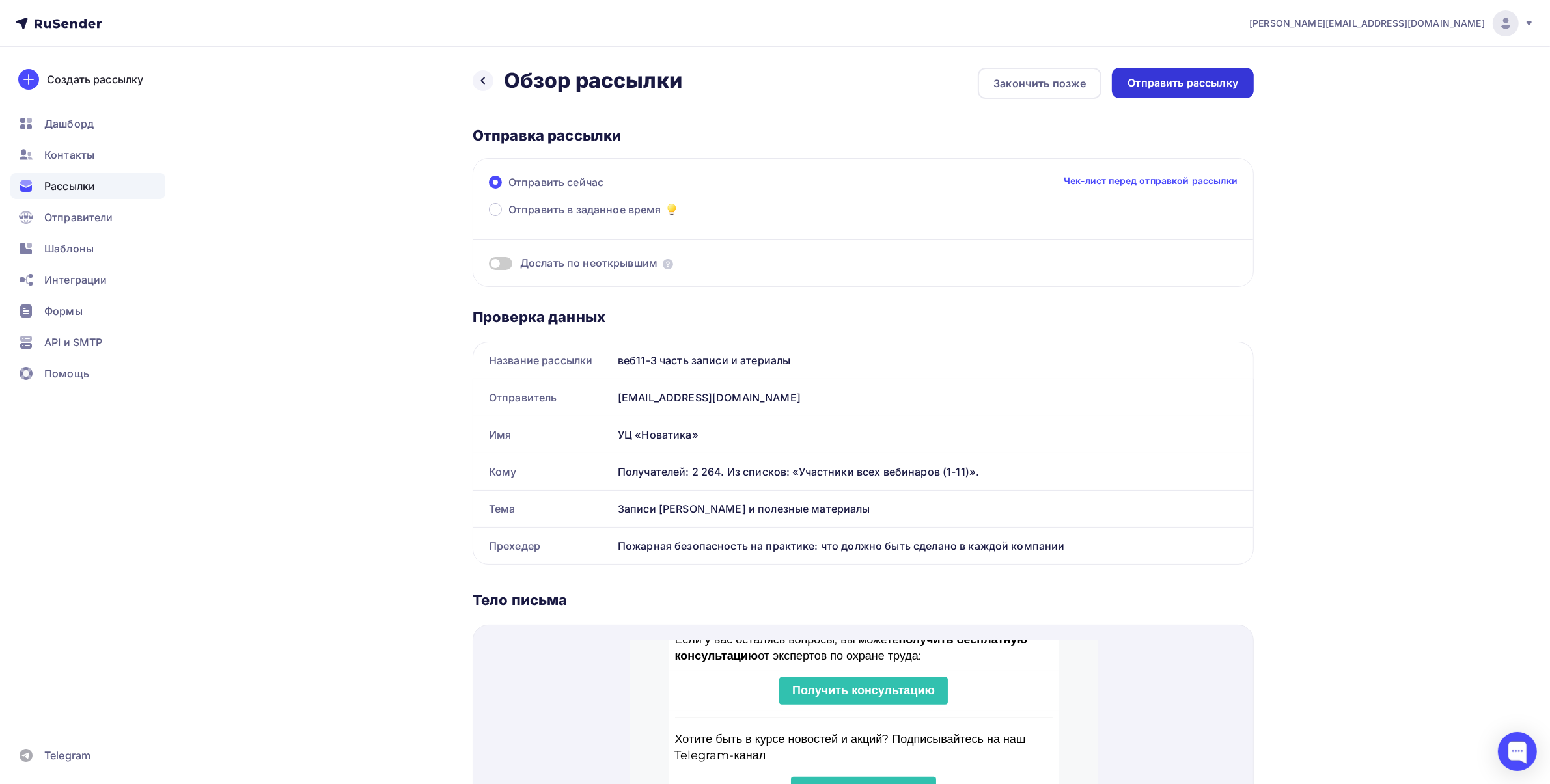
click at [1211, 77] on div "Отправить рассылку" at bounding box center [1182, 83] width 110 height 15
